Goal: Information Seeking & Learning: Learn about a topic

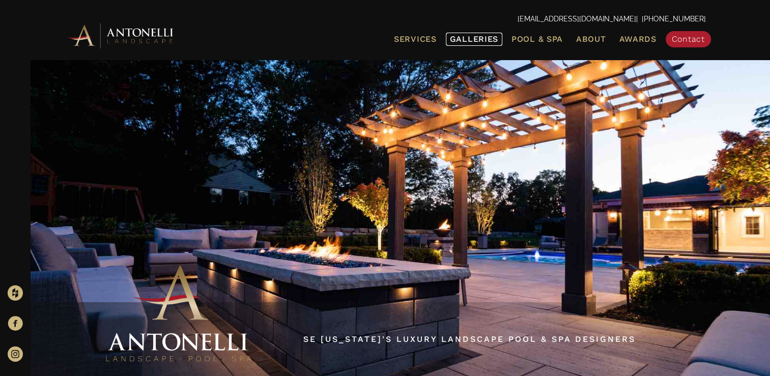
click at [450, 44] on span "Galleries" at bounding box center [474, 39] width 48 height 10
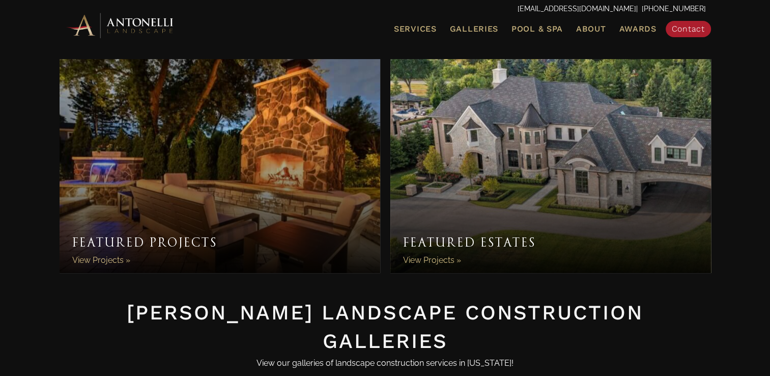
click at [109, 269] on link "Featured Projects" at bounding box center [220, 166] width 321 height 214
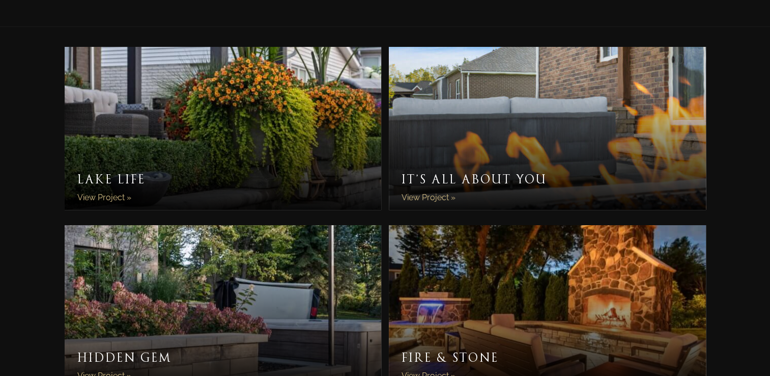
scroll to position [204, 0]
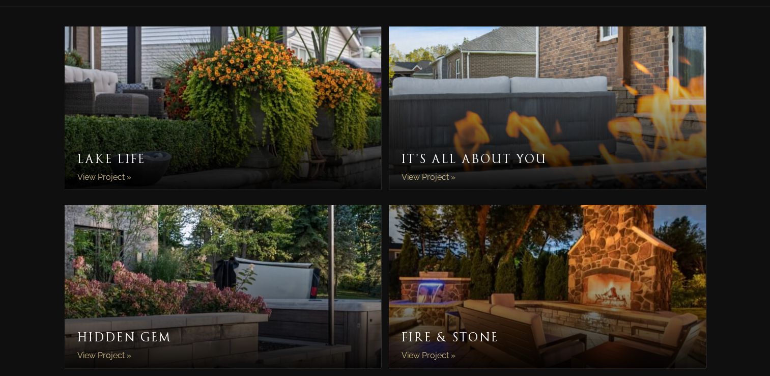
click at [565, 100] on link "It’s All About You" at bounding box center [547, 107] width 317 height 163
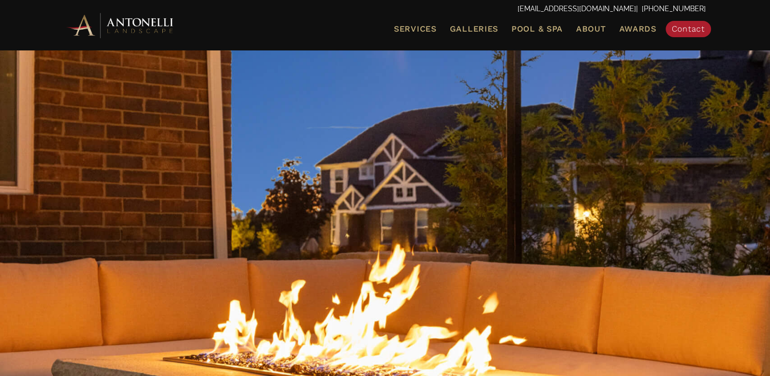
click at [745, 330] on div at bounding box center [385, 235] width 770 height 372
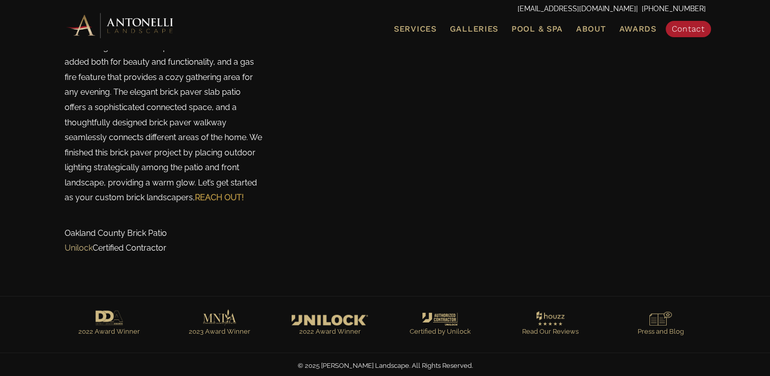
scroll to position [3235, 0]
click at [450, 26] on span "Galleries" at bounding box center [474, 29] width 48 height 10
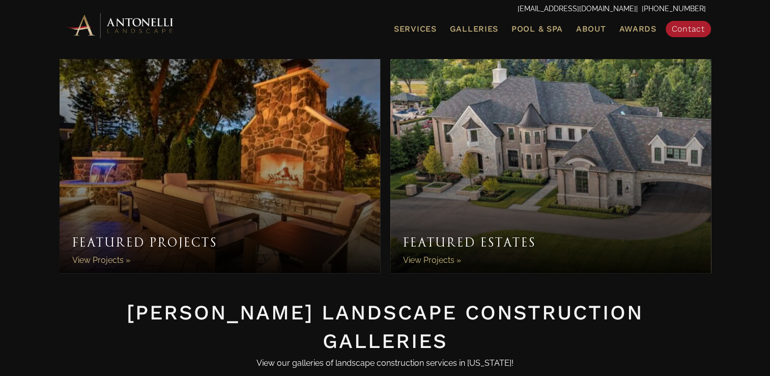
click at [558, 166] on link "Featured Estates" at bounding box center [550, 166] width 321 height 214
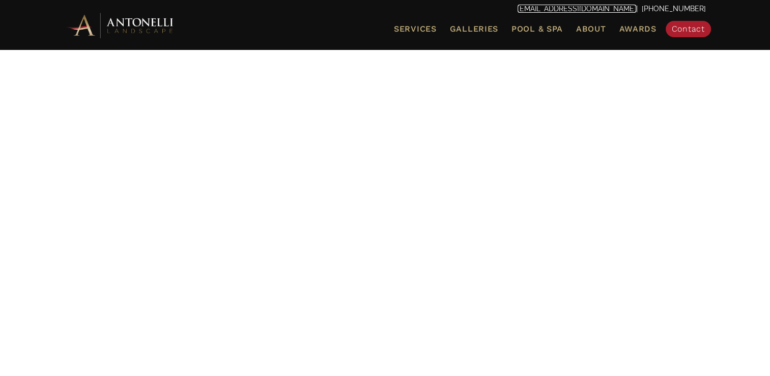
click at [607, 10] on link "[EMAIL_ADDRESS][DOMAIN_NAME]" at bounding box center [577, 9] width 119 height 8
